Goal: Navigation & Orientation: Find specific page/section

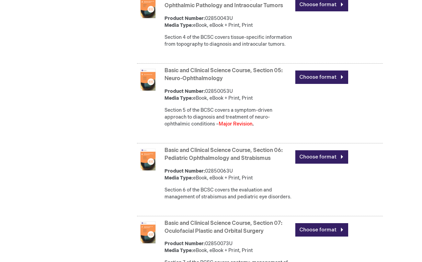
scroll to position [597, 0]
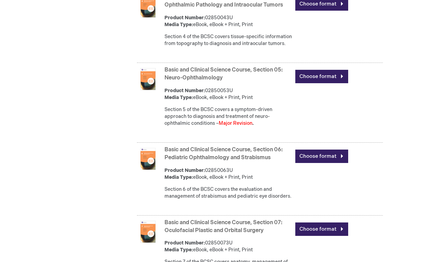
click at [204, 81] on link "Basic and Clinical Science Course, Section 05: Neuro-Ophthalmology" at bounding box center [224, 74] width 118 height 14
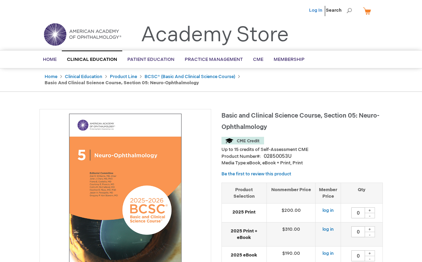
click at [314, 10] on link "Log In" at bounding box center [315, 10] width 13 height 5
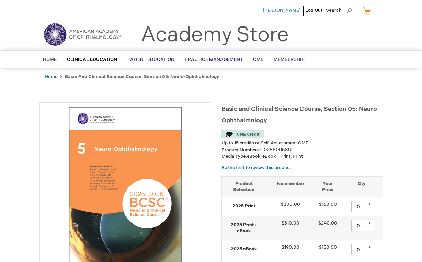
click at [292, 9] on span "[PERSON_NAME]" at bounding box center [282, 10] width 38 height 5
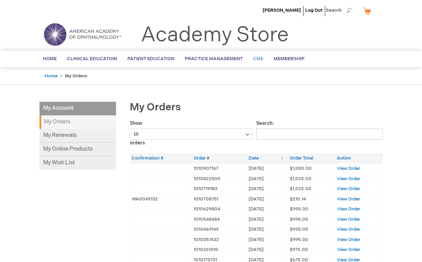
click at [255, 61] on span "CME" at bounding box center [258, 58] width 10 height 5
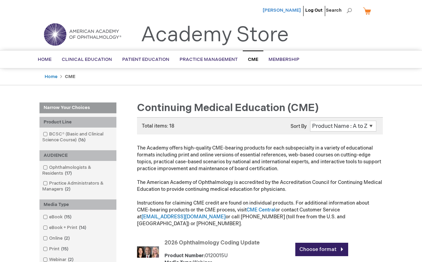
click at [287, 12] on span "[PERSON_NAME]" at bounding box center [282, 10] width 38 height 5
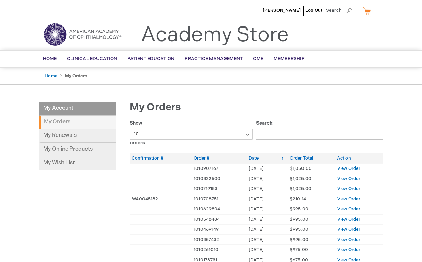
click at [80, 37] on img at bounding box center [82, 34] width 82 height 25
